Goal: Information Seeking & Learning: Learn about a topic

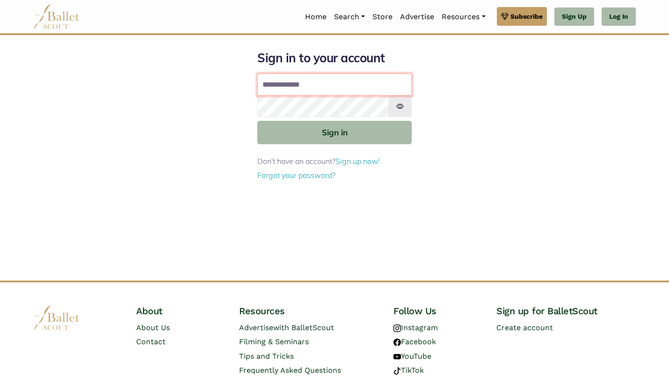
type input "**********"
click at [334, 131] on button "Sign in" at bounding box center [334, 132] width 154 height 23
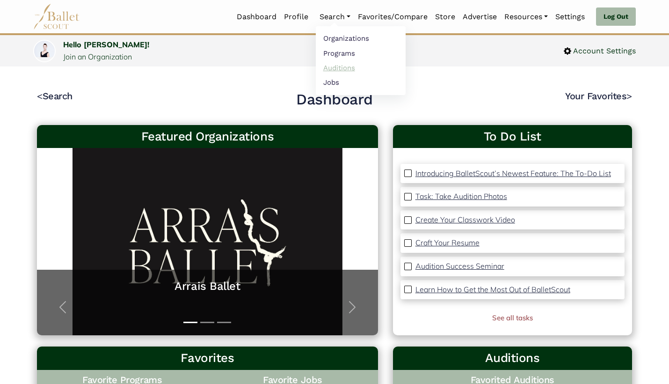
click at [332, 67] on link "Auditions" at bounding box center [361, 67] width 90 height 15
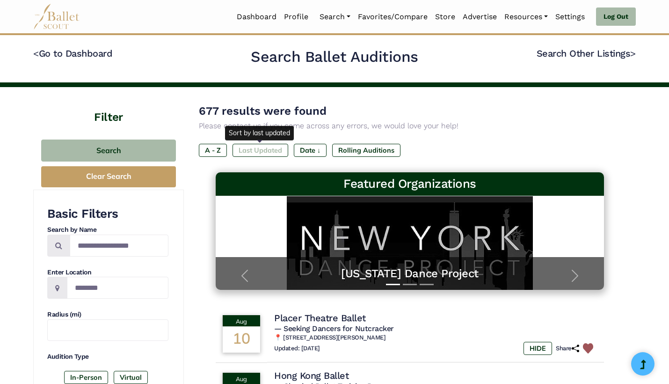
click at [262, 145] on label "Last Updated" at bounding box center [260, 150] width 56 height 13
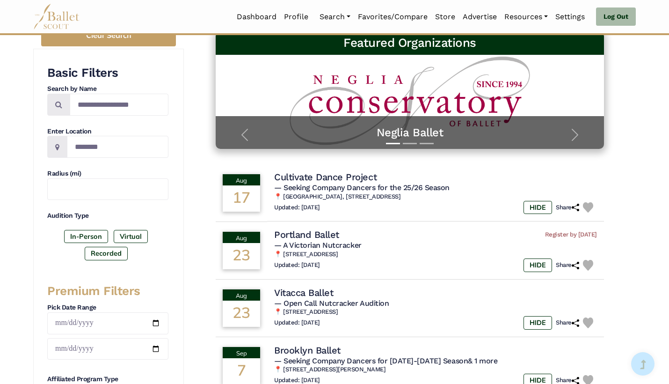
scroll to position [159, 0]
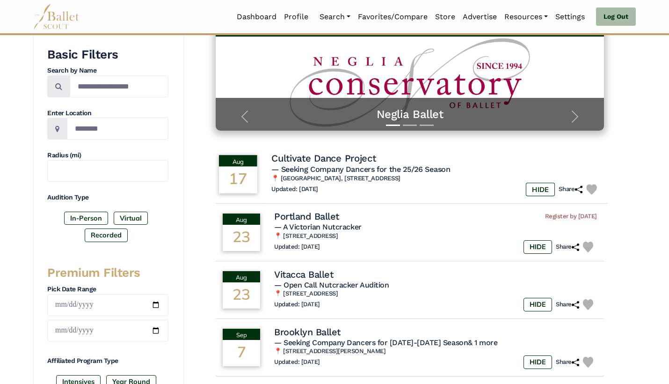
click at [379, 184] on div "Updated: Aug. 10, 2025 HIDE Share" at bounding box center [435, 189] width 329 height 14
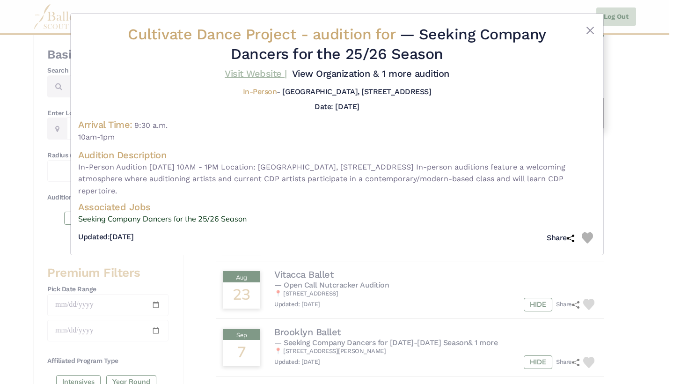
click at [271, 72] on link "Visit Website |" at bounding box center [256, 73] width 62 height 11
click at [668, 185] on div "Cultivate Dance Project - audition for — Seeking Company Dancers for the 25/26 …" at bounding box center [337, 192] width 674 height 384
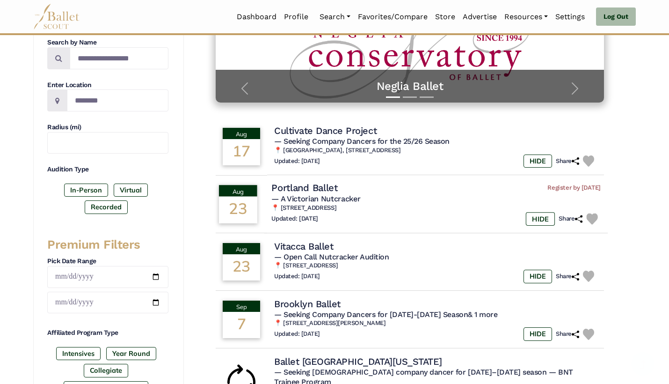
scroll to position [189, 0]
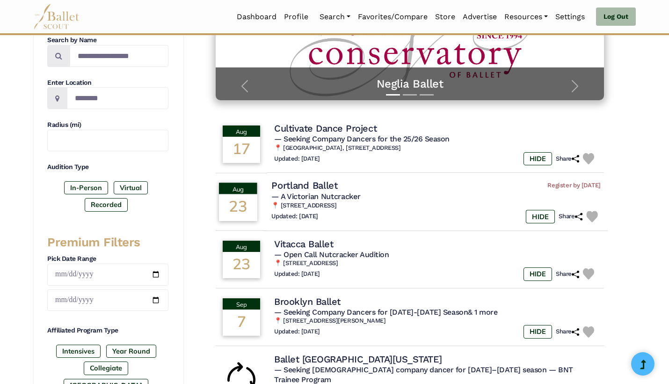
click at [417, 202] on h6 "📍 517 Forest Ave, Suite #2, Portland ME" at bounding box center [435, 206] width 329 height 8
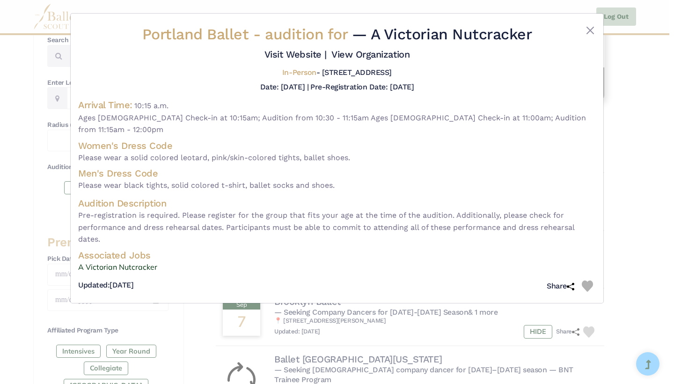
click at [625, 178] on div "Portland Ballet - audition for — A Victorian Nutcracker Visit Website | View Or…" at bounding box center [337, 192] width 674 height 384
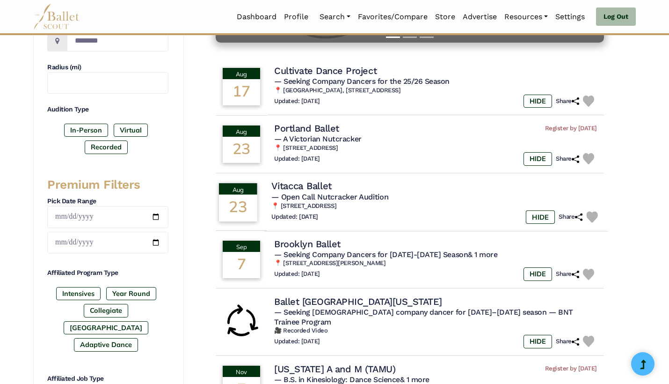
scroll to position [248, 0]
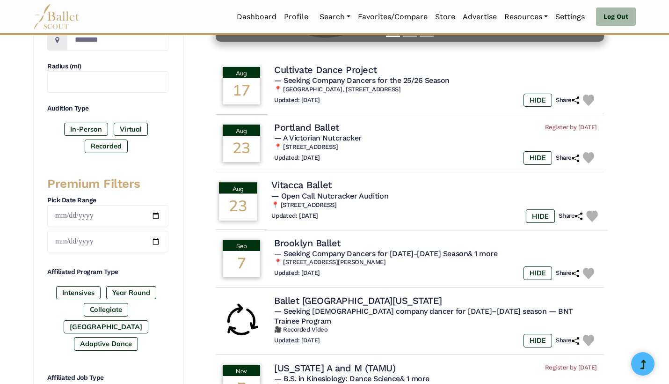
click at [432, 201] on h6 "📍 9391 Grogans Mill Rd., The Woodlands, TX 77380" at bounding box center [435, 205] width 329 height 8
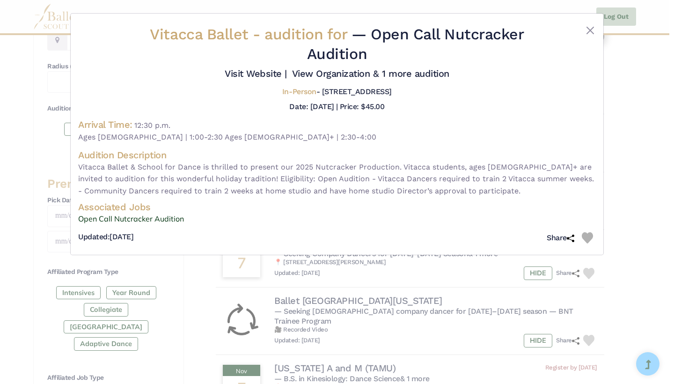
click at [624, 167] on div "Vitacca Ballet - audition for — Open Call Nutcracker Audition Visit Website |" at bounding box center [337, 192] width 674 height 384
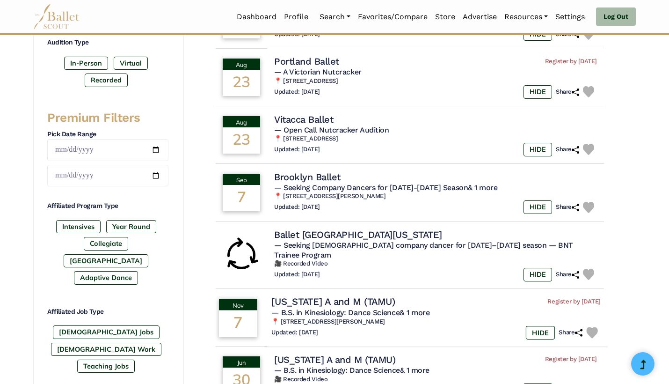
scroll to position [317, 0]
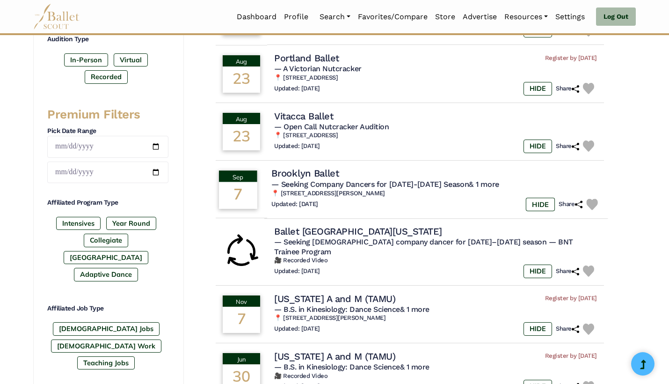
click at [444, 201] on div "Updated: [DATE] HIDE Share" at bounding box center [435, 204] width 329 height 14
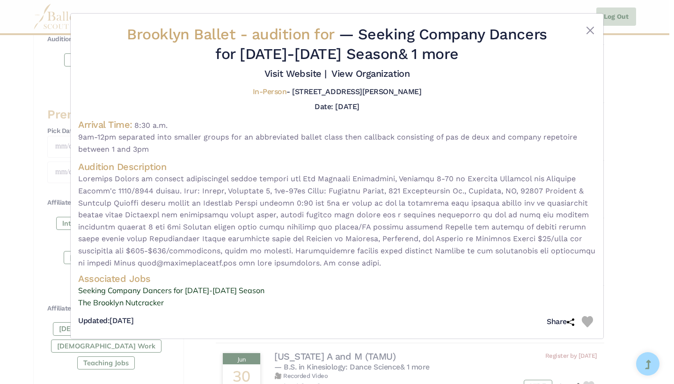
click at [588, 316] on img at bounding box center [586, 321] width 11 height 11
click at [622, 276] on div "Brooklyn Ballet - audition for — Seeking Company Dancers for 2025-2026 Season &…" at bounding box center [337, 192] width 674 height 384
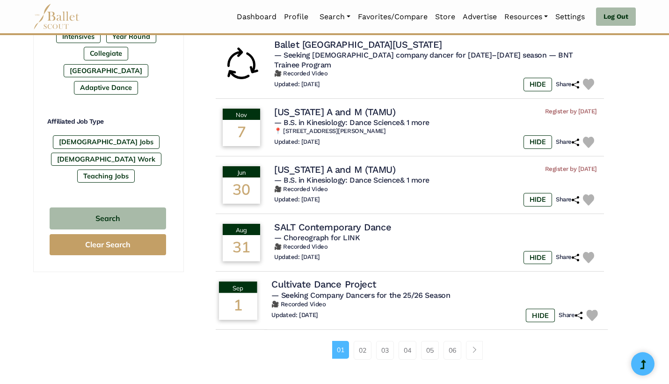
scroll to position [505, 0]
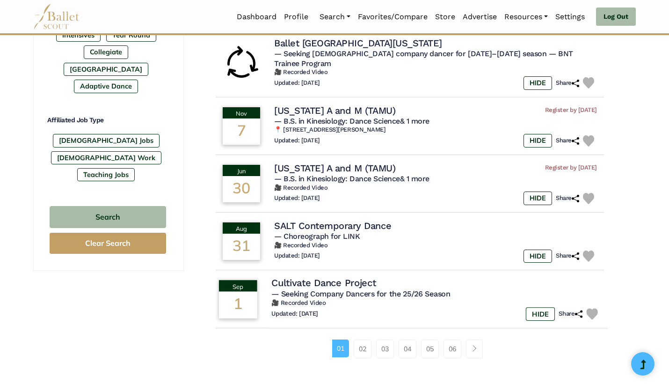
click at [361, 307] on div "Updated: Aug. 10, 2025 HIDE Share" at bounding box center [435, 314] width 329 height 14
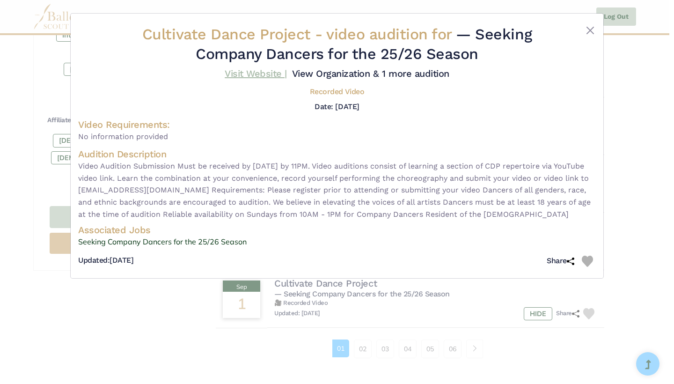
click at [257, 78] on link "Visit Website |" at bounding box center [256, 73] width 62 height 11
click at [626, 144] on div "Cultivate Dance Project - video audition for — Seeking Company Dancers for the …" at bounding box center [337, 192] width 674 height 384
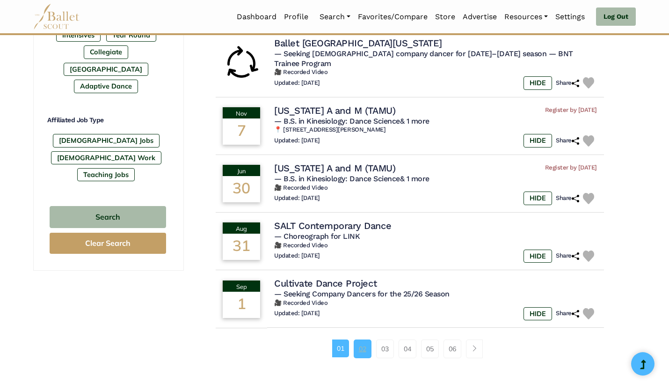
click at [366, 339] on link "02" at bounding box center [363, 348] width 18 height 19
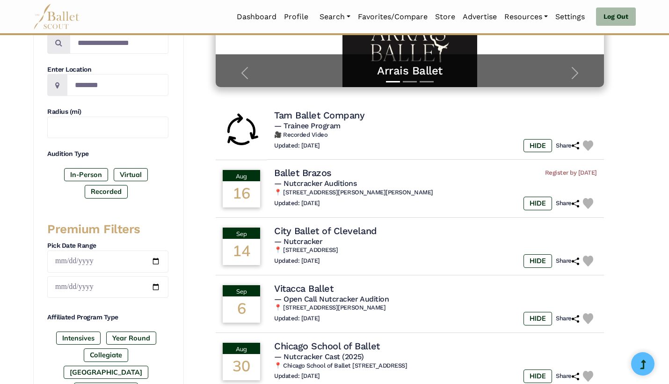
scroll to position [206, 0]
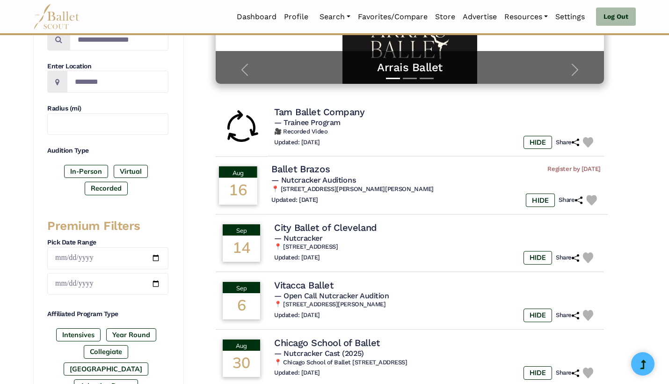
click at [400, 178] on h5 "— Nutcracker Auditions" at bounding box center [435, 180] width 329 height 10
click at [388, 172] on div "Ballet Brazos Register by Aug. 13, 2025" at bounding box center [435, 169] width 329 height 13
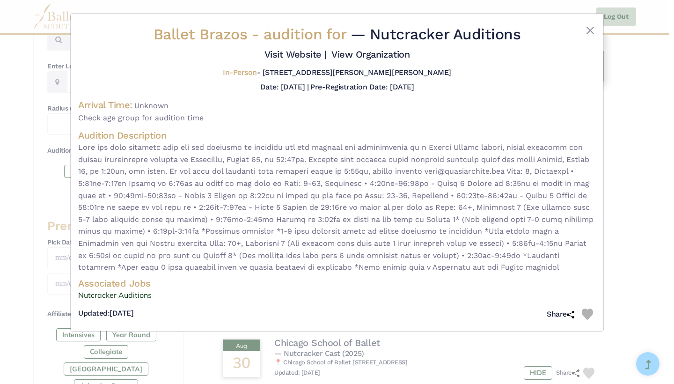
click at [635, 202] on div "Ballet Brazos - audition for — Nutcracker Auditions Visit Website | View Organi…" at bounding box center [337, 192] width 674 height 384
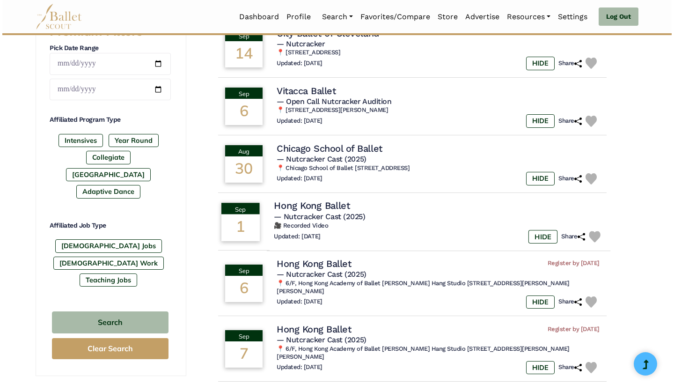
scroll to position [400, 0]
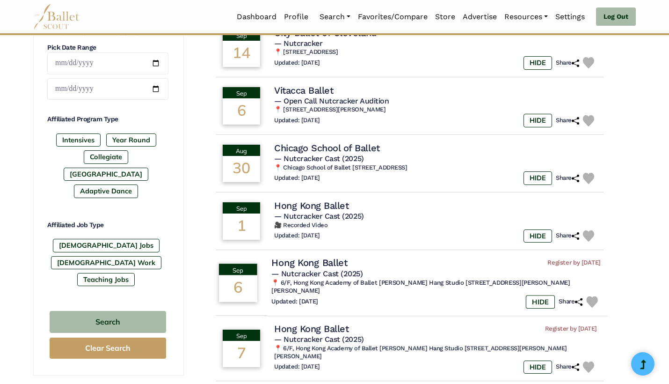
click at [429, 269] on h5 "— Nutcracker Cast (2025)" at bounding box center [435, 274] width 329 height 10
click at [450, 199] on div "Hong Kong Ballet" at bounding box center [435, 205] width 329 height 13
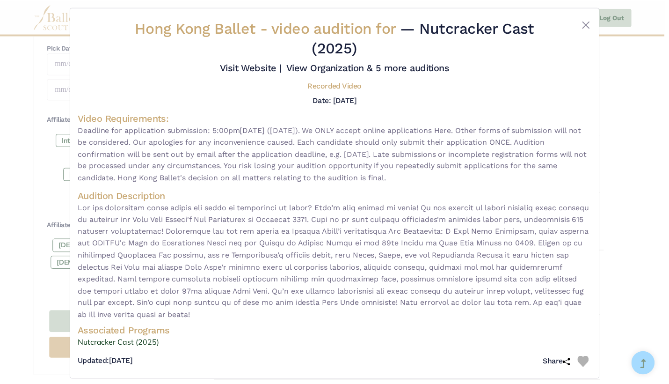
scroll to position [6, 0]
click at [628, 192] on div "Hong Kong Ballet - video audition for — Nutcracker Cast (2025) Visit Website |" at bounding box center [337, 192] width 674 height 384
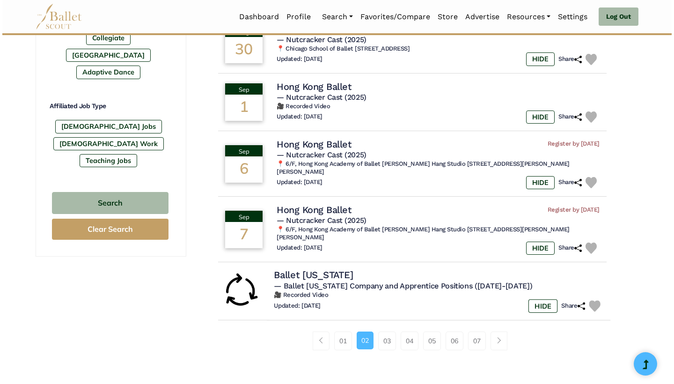
scroll to position [520, 0]
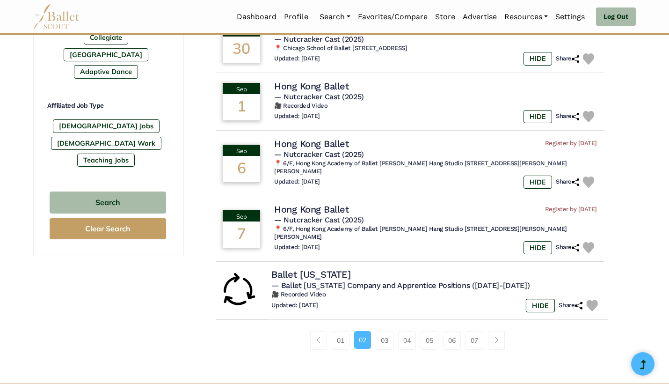
click at [594, 299] on img at bounding box center [591, 304] width 11 height 11
click at [423, 298] on div "Updated: Aug. 10, 2025 HIDE Share" at bounding box center [435, 305] width 329 height 14
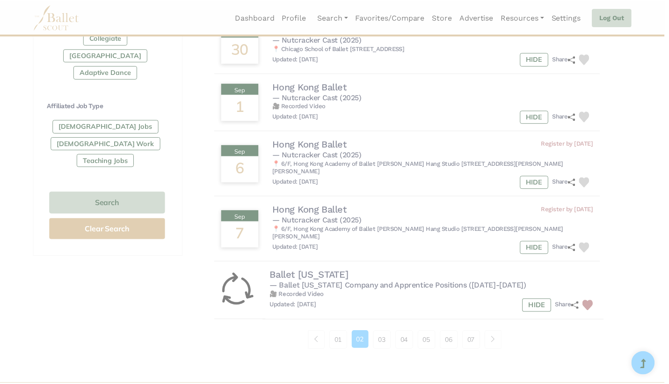
scroll to position [0, 0]
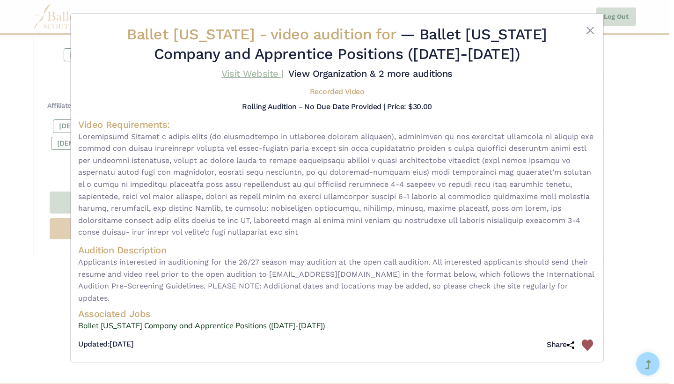
click at [258, 75] on link "Visit Website |" at bounding box center [252, 73] width 62 height 11
click at [623, 232] on div "Ballet Idaho - video audition for — Ballet Idaho Company and Apprentice Positio…" at bounding box center [337, 192] width 674 height 384
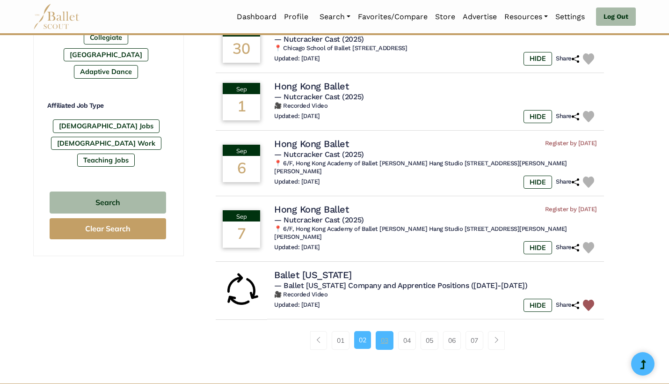
click at [381, 331] on link "03" at bounding box center [385, 340] width 18 height 19
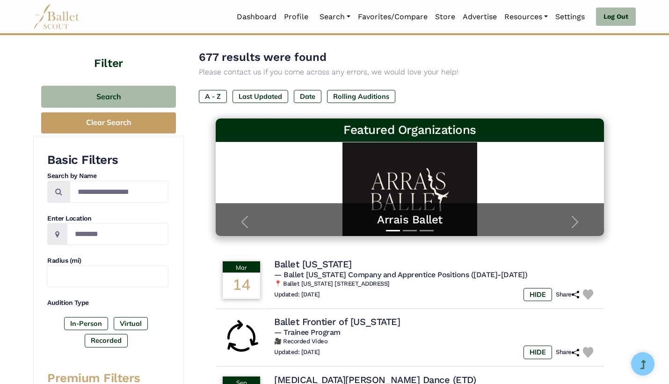
scroll to position [56, 0]
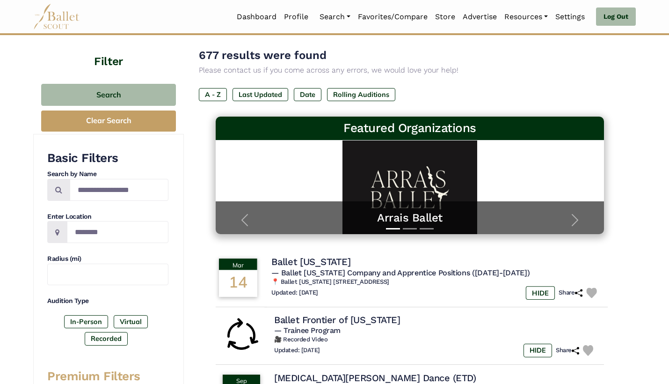
click at [595, 291] on img at bounding box center [591, 292] width 11 height 11
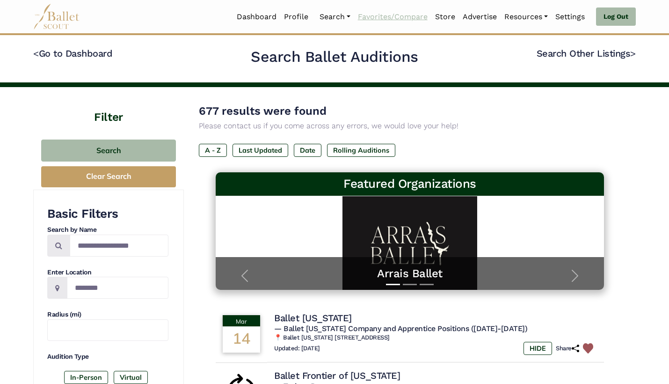
scroll to position [0, 0]
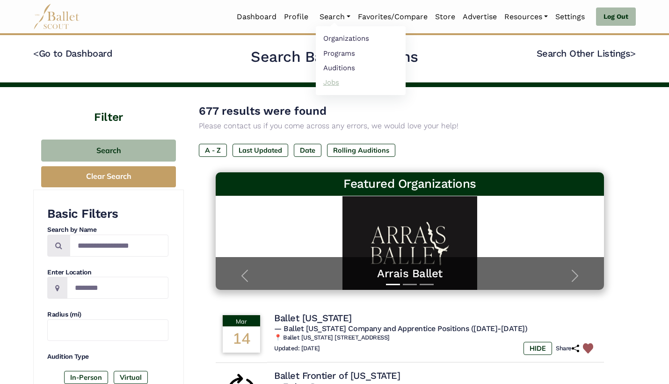
click at [341, 81] on link "Jobs" at bounding box center [361, 82] width 90 height 15
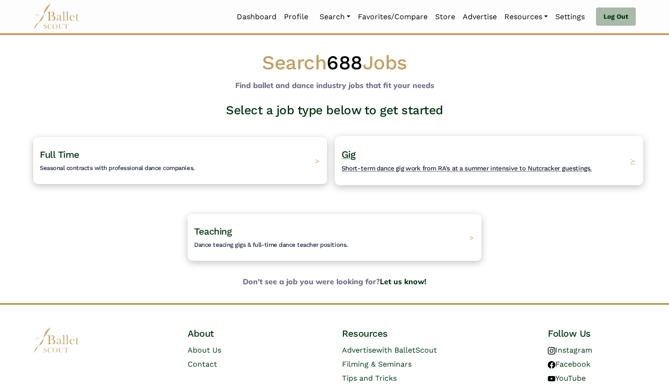
click at [376, 148] on h4 "Gig Short-term dance gig work from RA's at a summer intensive to Nutcracker gue…" at bounding box center [466, 161] width 250 height 26
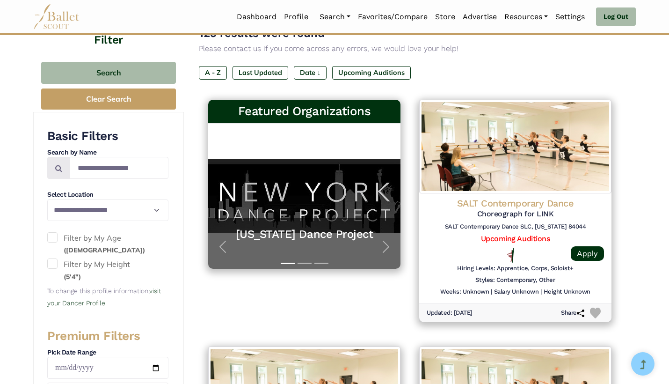
scroll to position [119, 0]
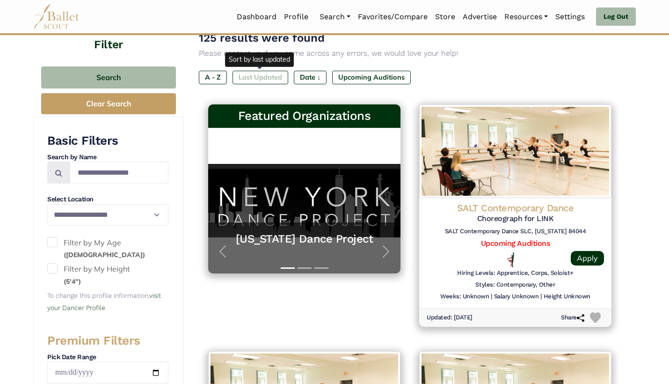
click at [244, 75] on label "Last Updated" at bounding box center [260, 77] width 56 height 13
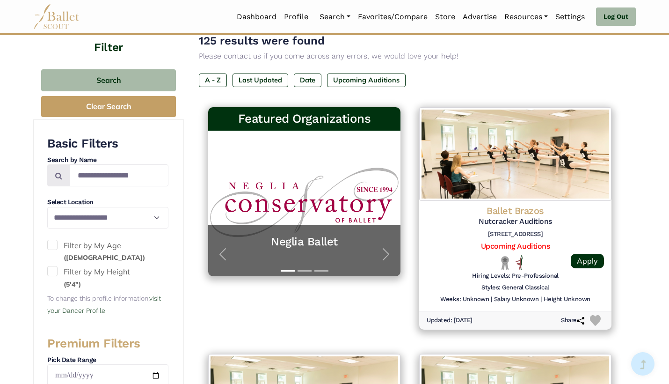
scroll to position [121, 0]
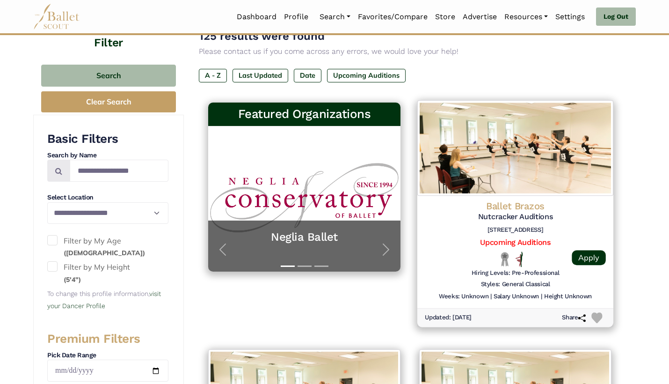
click at [435, 257] on div at bounding box center [447, 258] width 45 height 15
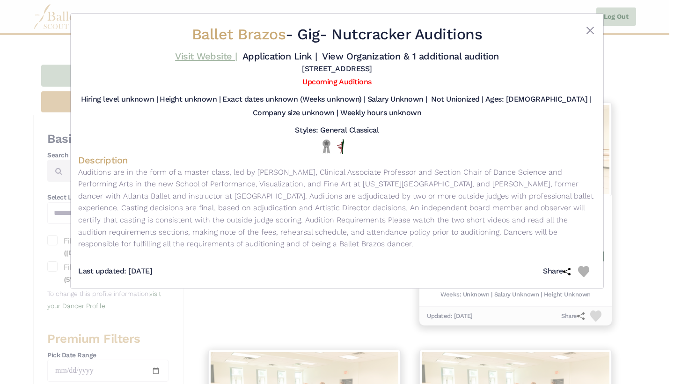
click at [210, 58] on link "Visit Website |" at bounding box center [206, 56] width 62 height 11
click at [664, 230] on div "Ballet Brazos - Gig - Nutcracker Auditions Visit Website | Application Link | V…" at bounding box center [337, 192] width 674 height 384
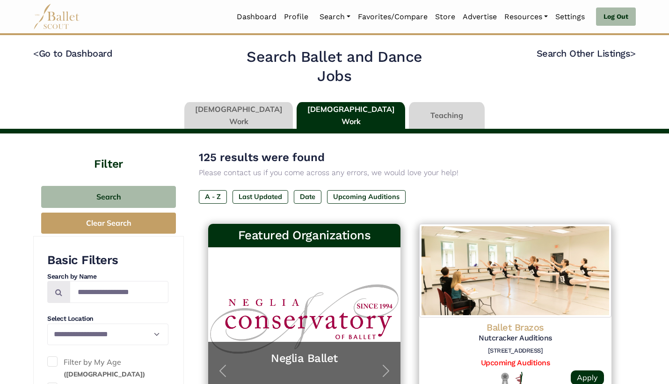
scroll to position [0, 0]
click at [268, 120] on link at bounding box center [238, 115] width 109 height 27
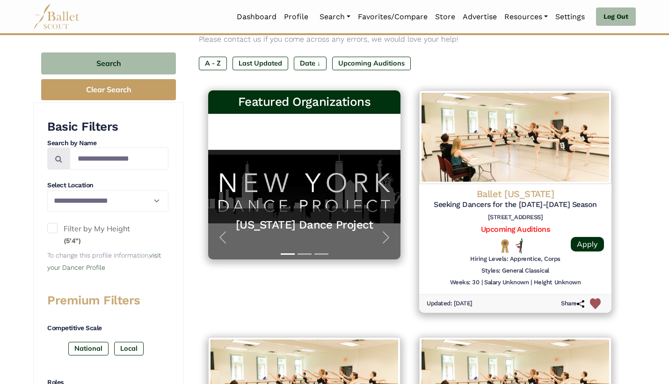
scroll to position [135, 0]
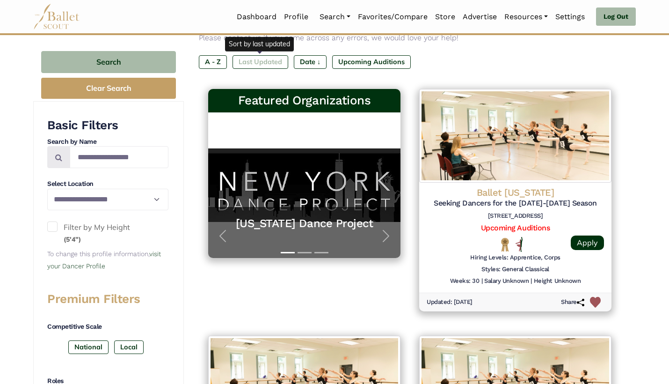
click at [269, 61] on label "Last Updated" at bounding box center [260, 61] width 56 height 13
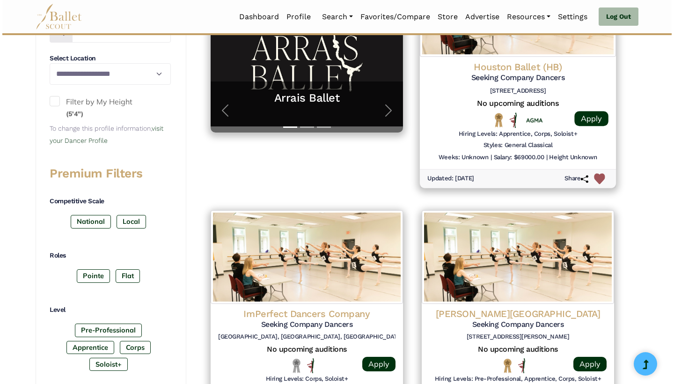
scroll to position [260, 0]
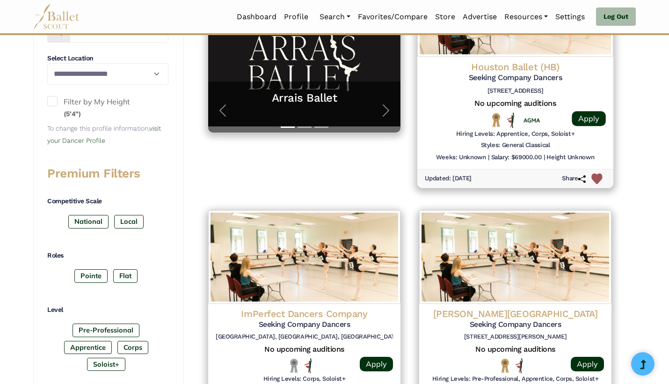
click at [434, 114] on div at bounding box center [447, 119] width 45 height 15
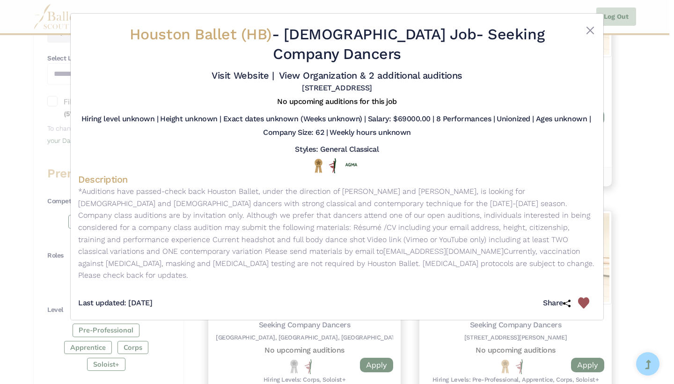
click at [649, 165] on div "Houston Ballet (HB) - [DEMOGRAPHIC_DATA] Job - Seeking Company Dancers Visit We…" at bounding box center [337, 192] width 674 height 384
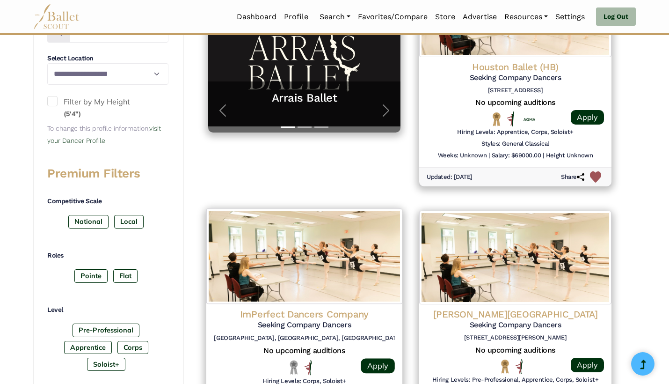
click at [285, 271] on img at bounding box center [304, 255] width 196 height 95
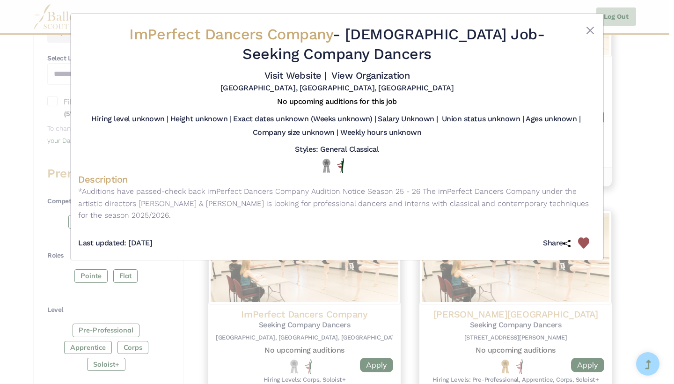
click at [436, 320] on div "ImPerfect Dancers Company - [DEMOGRAPHIC_DATA] Job - Seeking Company Dancers Vi…" at bounding box center [337, 192] width 674 height 384
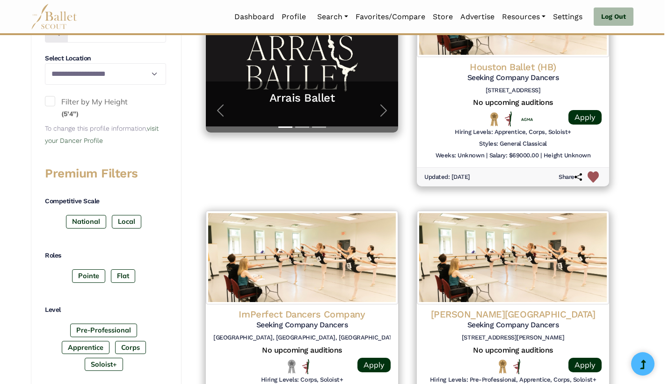
click at [436, 83] on h5 "Seeking Company Dancers" at bounding box center [512, 78] width 177 height 10
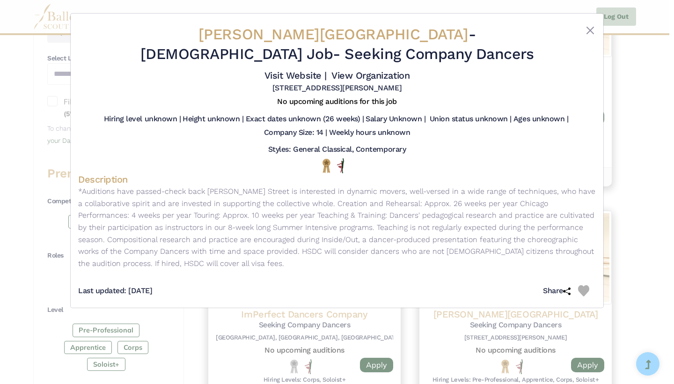
click at [356, 321] on div "[PERSON_NAME][GEOGRAPHIC_DATA] - [DEMOGRAPHIC_DATA] Job - Seeking Company Dance…" at bounding box center [337, 192] width 674 height 384
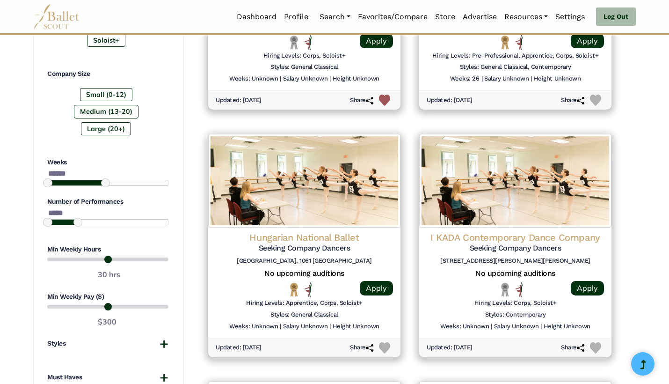
scroll to position [587, 0]
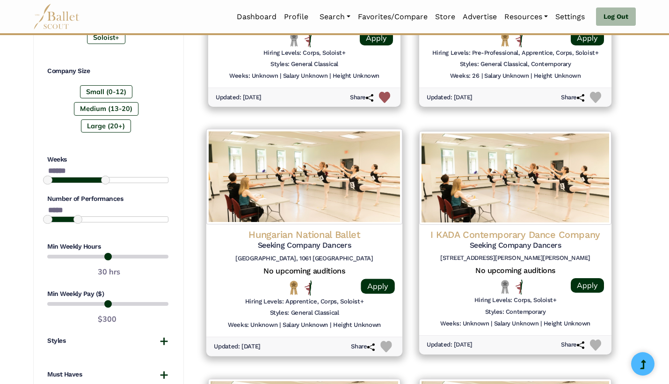
click at [255, 281] on div at bounding box center [236, 287] width 45 height 15
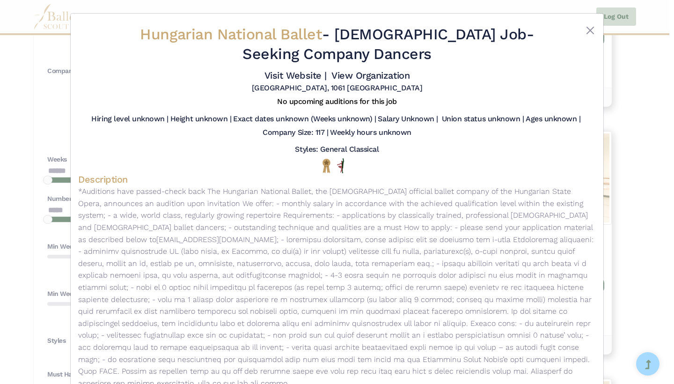
click at [656, 199] on div "Hungarian National Ballet - [DEMOGRAPHIC_DATA] Job - Seeking Company Dancers Vi…" at bounding box center [337, 192] width 674 height 384
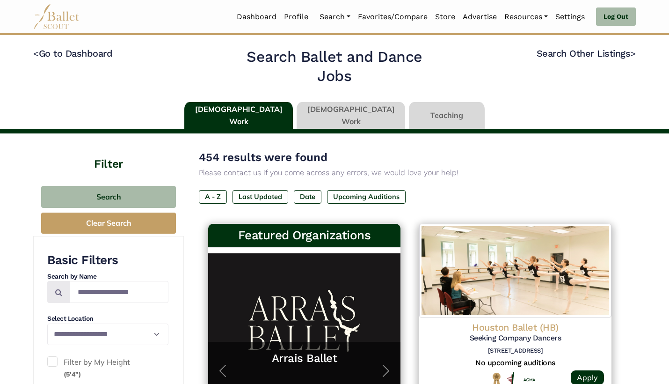
scroll to position [0, 0]
click at [355, 108] on link at bounding box center [351, 115] width 109 height 27
